Goal: Find specific page/section: Find specific page/section

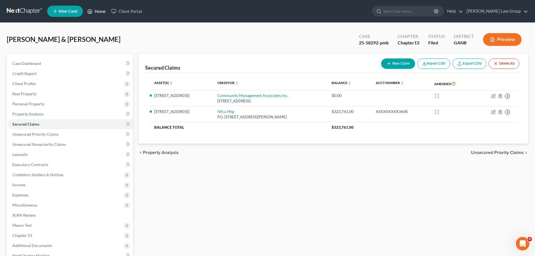
click at [101, 9] on link "Home" at bounding box center [96, 11] width 24 height 10
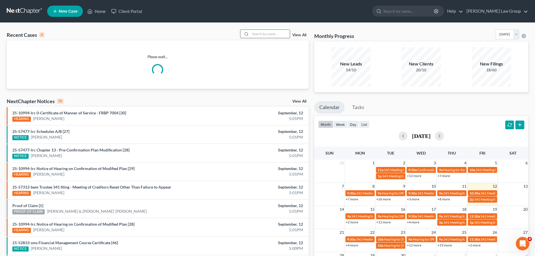
click at [264, 34] on input "search" at bounding box center [269, 34] width 39 height 8
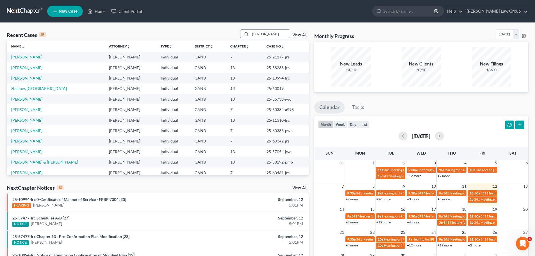
type input "[PERSON_NAME]"
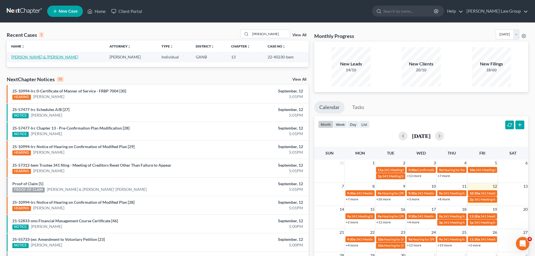
click at [66, 57] on link "[PERSON_NAME] & [PERSON_NAME]" at bounding box center [44, 56] width 67 height 5
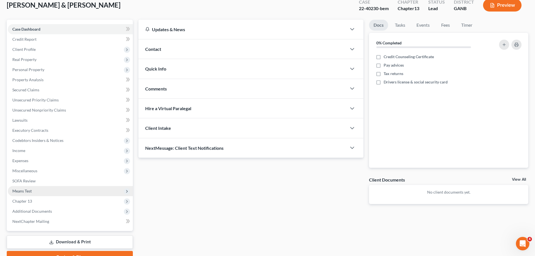
scroll to position [63, 0]
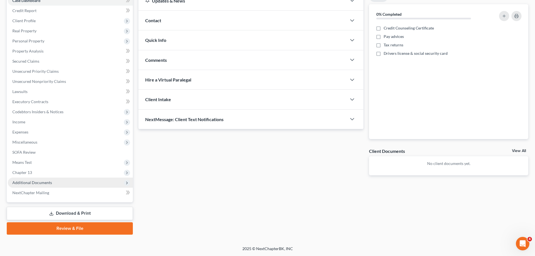
click at [68, 180] on span "Additional Documents" at bounding box center [70, 182] width 125 height 10
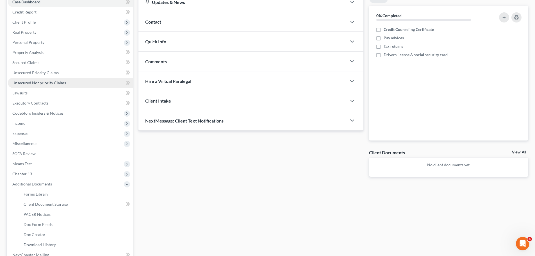
scroll to position [0, 0]
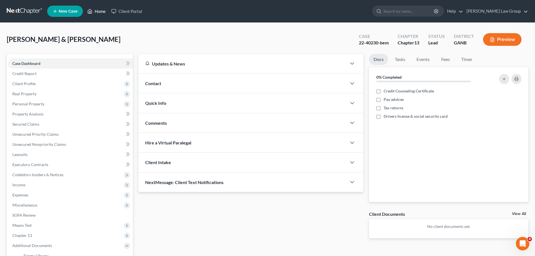
click at [95, 8] on link "Home" at bounding box center [96, 11] width 24 height 10
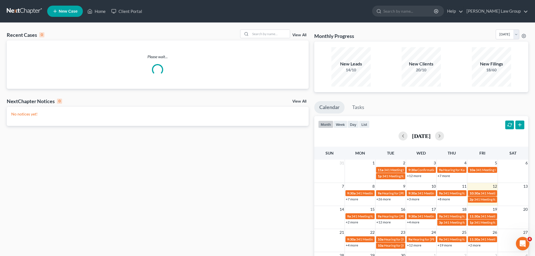
click at [301, 36] on link "View All" at bounding box center [299, 35] width 14 height 4
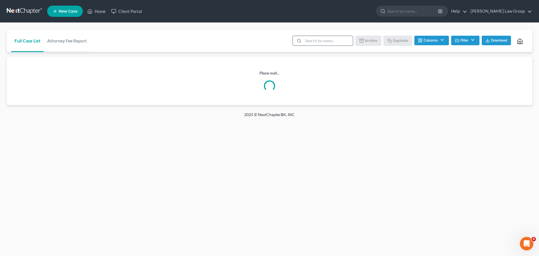
click at [321, 42] on input "search" at bounding box center [328, 41] width 50 height 10
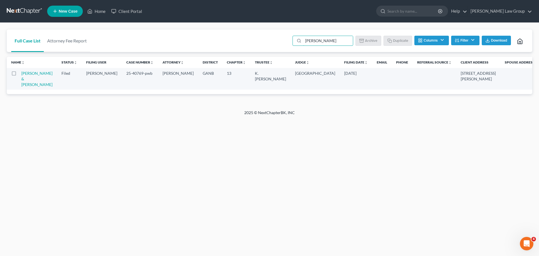
type input "[PERSON_NAME]"
click at [467, 40] on button "Filter" at bounding box center [465, 41] width 28 height 10
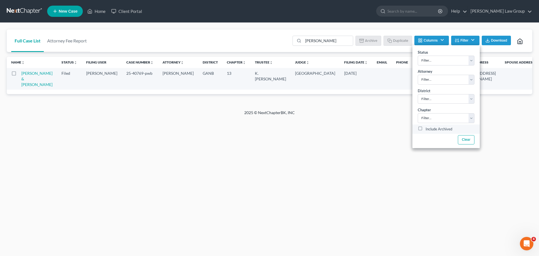
click at [425, 127] on label "Include Archived" at bounding box center [438, 129] width 27 height 7
click at [428, 127] on input "Include Archived" at bounding box center [430, 128] width 4 height 4
checkbox input "true"
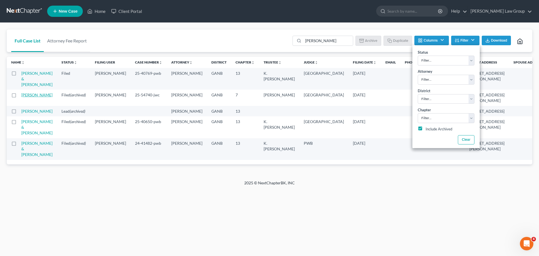
click at [24, 92] on link "[PERSON_NAME]" at bounding box center [36, 94] width 31 height 5
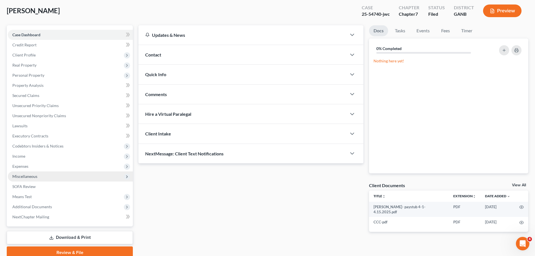
scroll to position [53, 0]
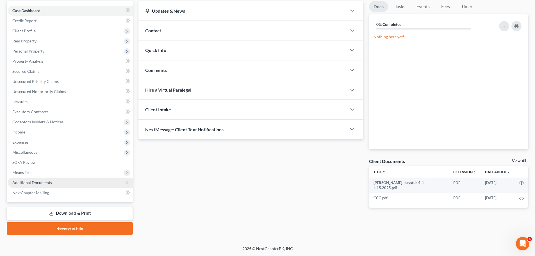
drag, startPoint x: 68, startPoint y: 179, endPoint x: 95, endPoint y: 179, distance: 27.2
click at [68, 179] on span "Additional Documents" at bounding box center [70, 182] width 125 height 10
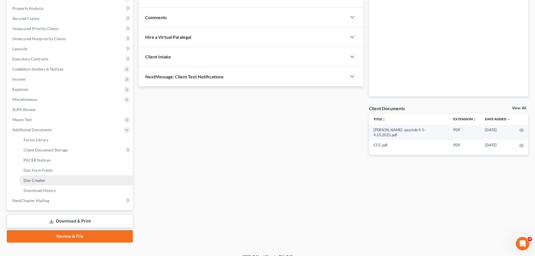
scroll to position [113, 0]
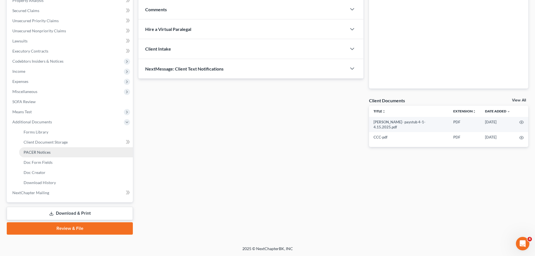
click at [59, 152] on link "PACER Notices" at bounding box center [76, 152] width 114 height 10
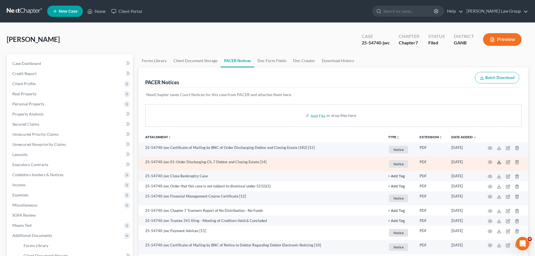
click at [499, 163] on icon at bounding box center [498, 162] width 4 height 4
